Goal: Find specific page/section: Find specific page/section

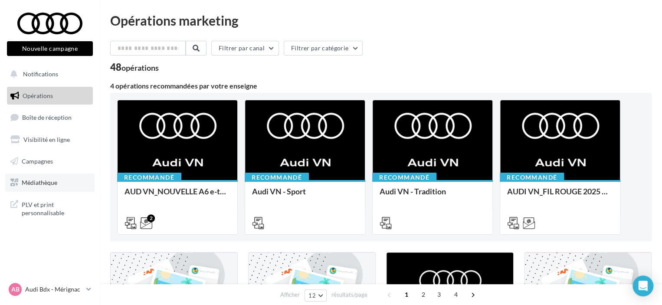
click at [38, 187] on link "Médiathèque" at bounding box center [49, 182] width 89 height 18
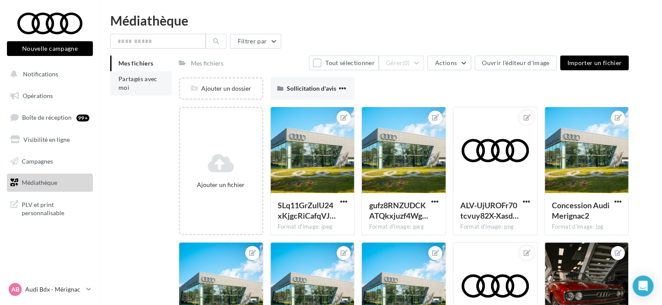
click at [137, 83] on li "Partagés avec moi" at bounding box center [141, 83] width 62 height 24
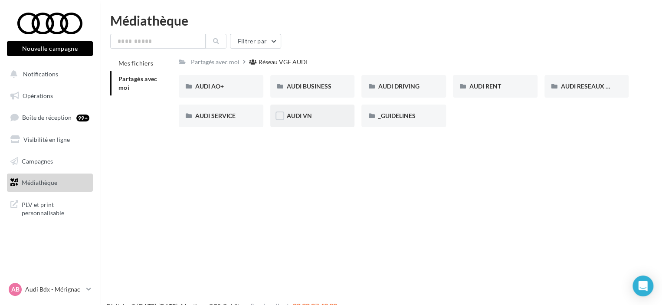
click at [310, 118] on span "AUDI VN" at bounding box center [299, 115] width 25 height 7
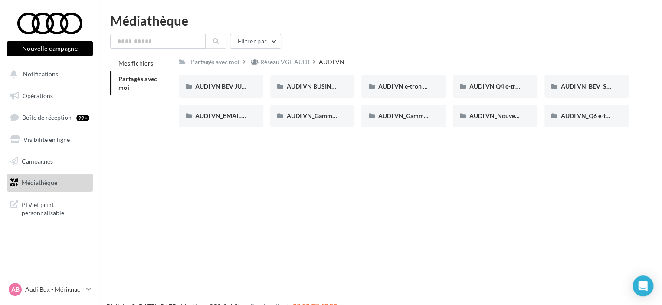
click at [139, 79] on span "Partagés avec moi" at bounding box center [137, 83] width 39 height 16
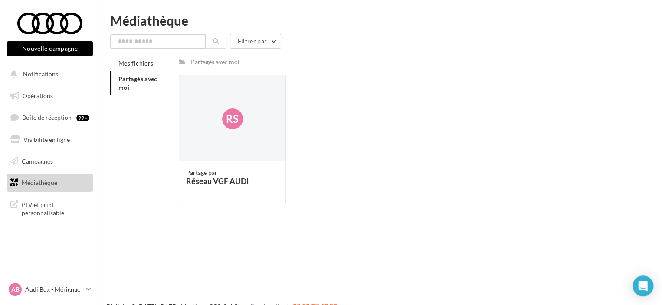
click at [160, 39] on input "text" at bounding box center [157, 41] width 95 height 15
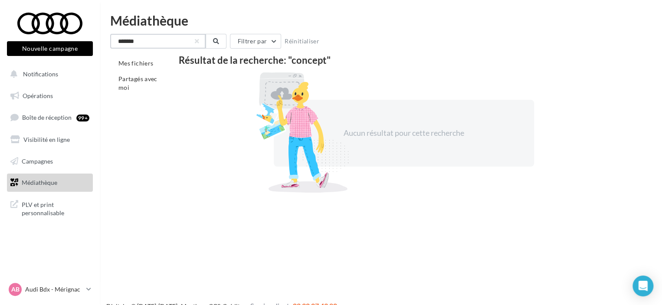
drag, startPoint x: 160, startPoint y: 39, endPoint x: 97, endPoint y: 39, distance: 63.8
click at [97, 39] on div "Nouvelle campagne Nouvelle campagne Notifications Opérations Boîte de réception…" at bounding box center [331, 166] width 662 height 305
type input "******"
click at [127, 80] on span "Partagés avec moi" at bounding box center [137, 83] width 39 height 16
